Goal: Find specific page/section: Find specific page/section

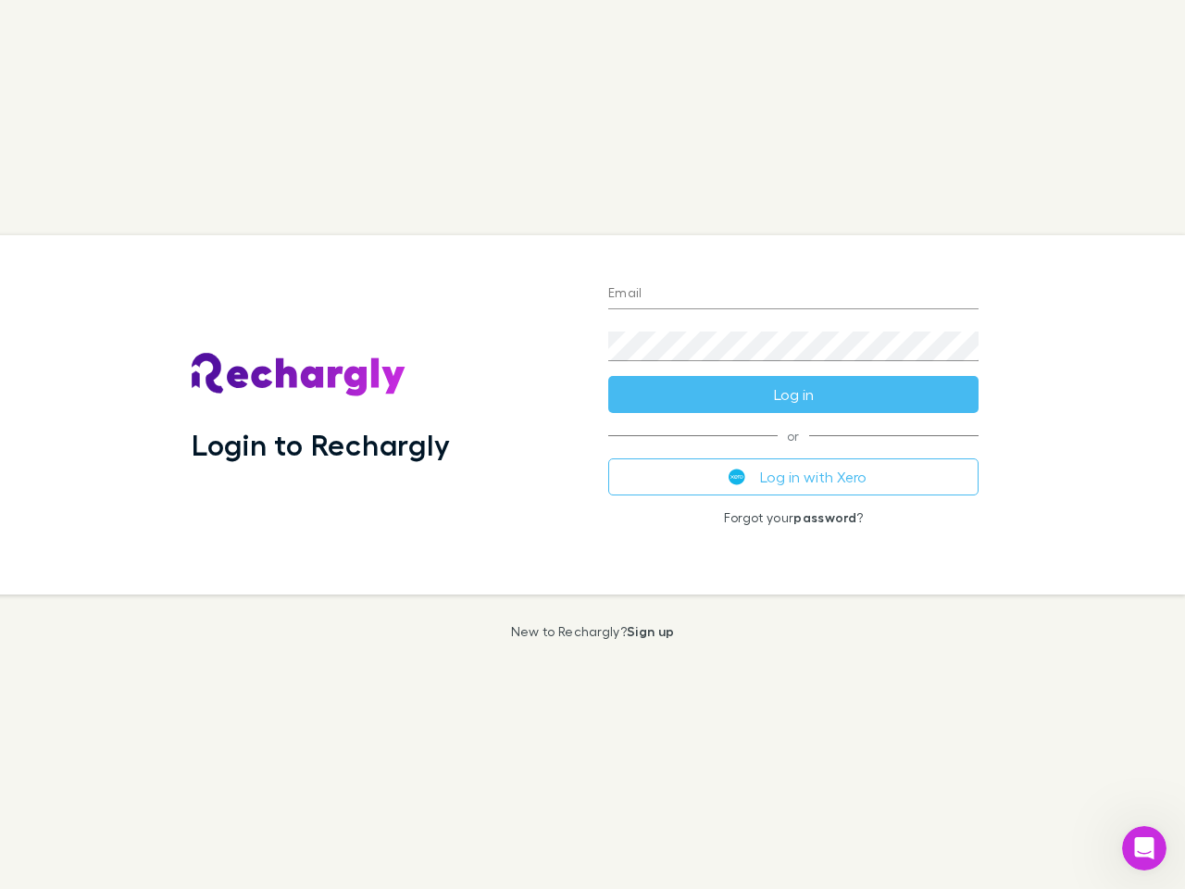
click at [593, 444] on div "Login to Rechargly" at bounding box center [385, 414] width 417 height 359
click at [794, 294] on input "Email" at bounding box center [793, 295] width 370 height 30
click at [794, 394] on button "Log in" at bounding box center [793, 394] width 370 height 37
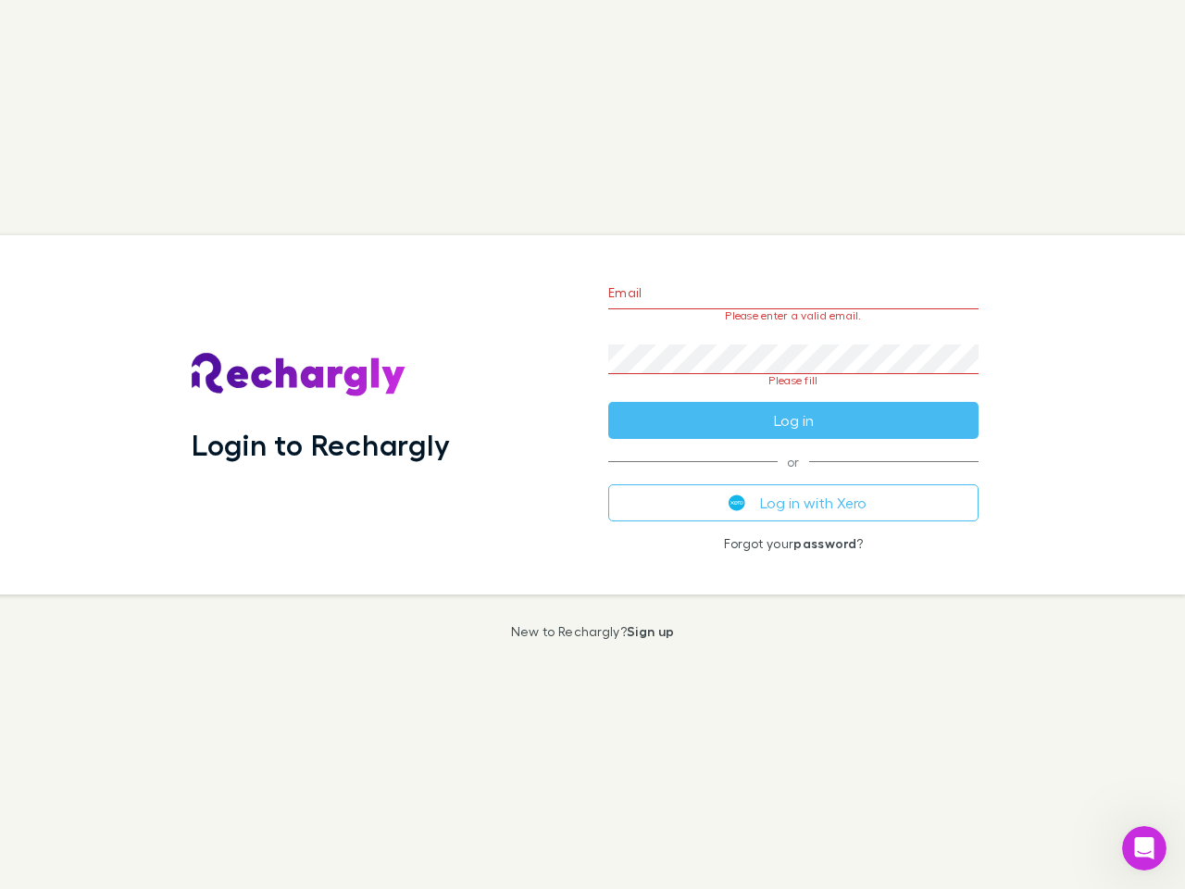
click at [794, 477] on div "Email Please enter a valid email. Password Please fill Log in or Log in with Xe…" at bounding box center [794, 414] width 400 height 359
